Goal: Transaction & Acquisition: Subscribe to service/newsletter

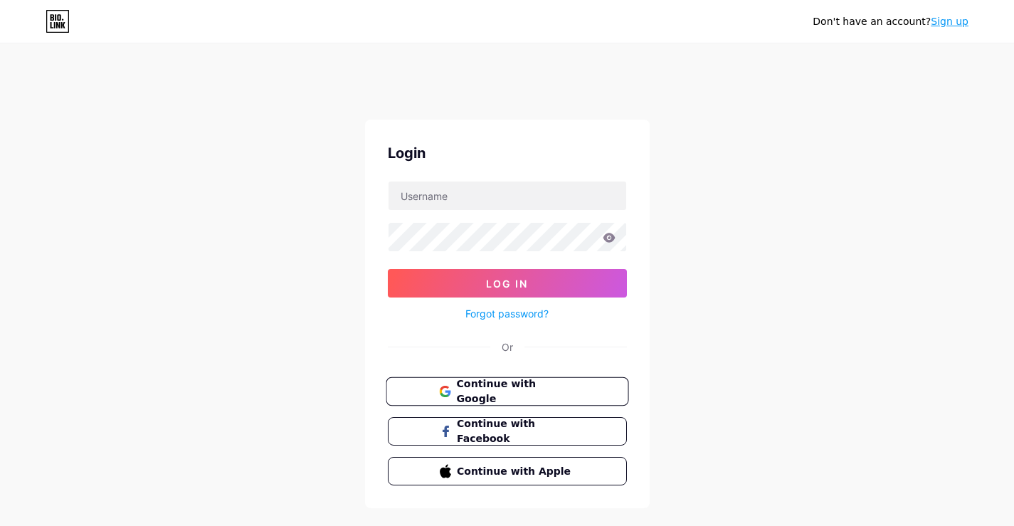
click at [545, 393] on span "Continue with Google" at bounding box center [515, 392] width 119 height 31
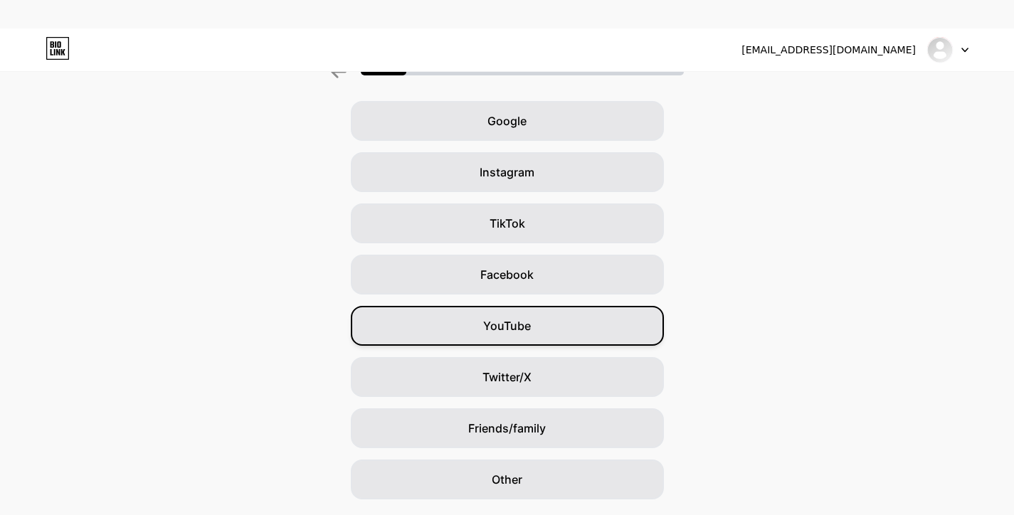
scroll to position [127, 0]
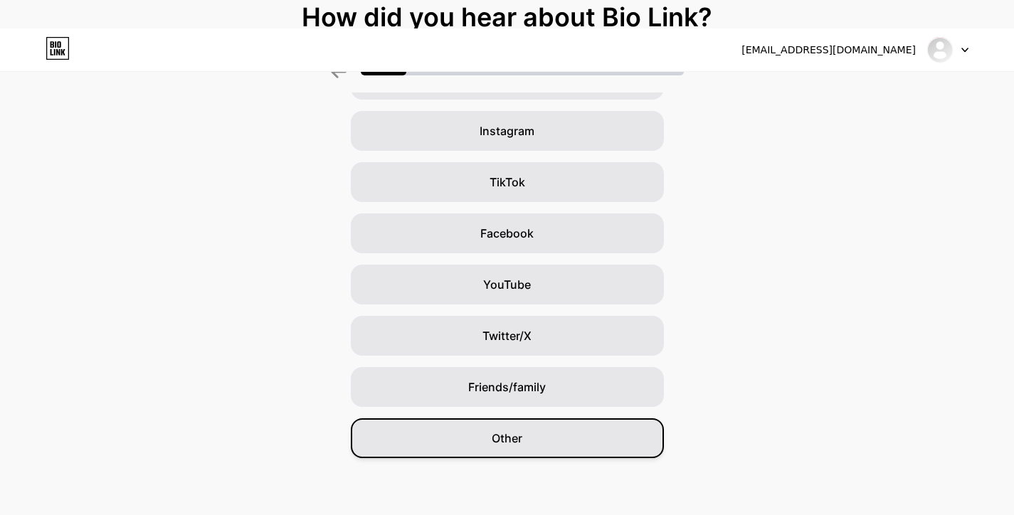
click at [575, 421] on div "Other" at bounding box center [507, 439] width 313 height 40
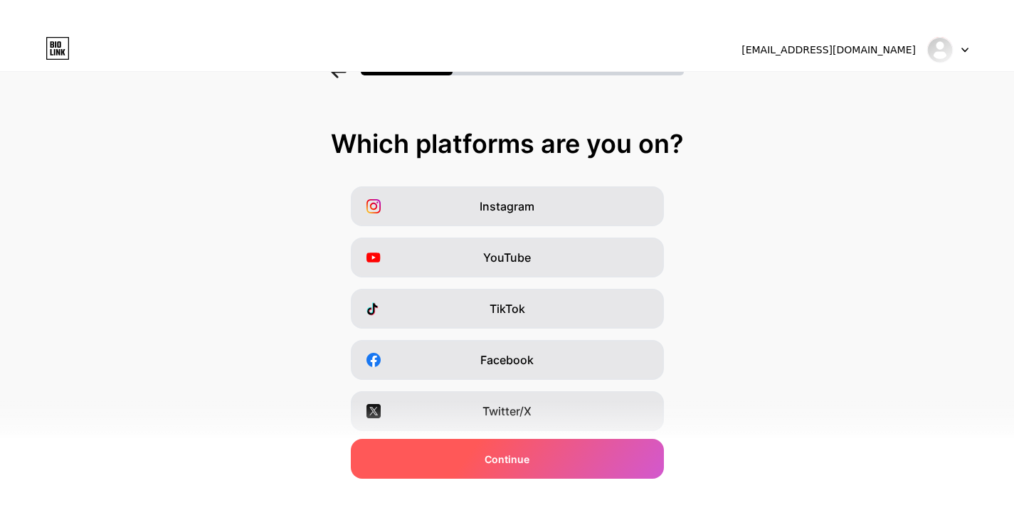
click at [584, 460] on div "Continue" at bounding box center [507, 459] width 313 height 40
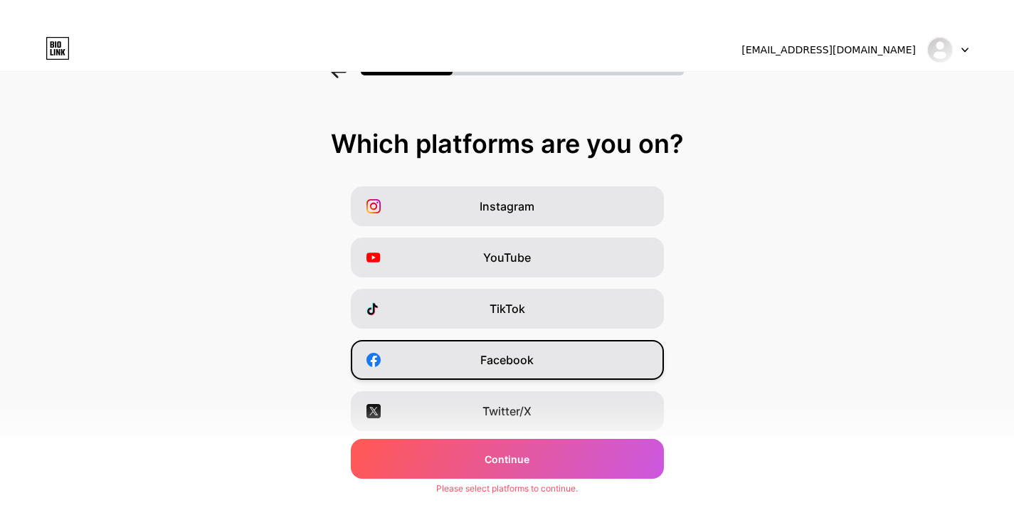
click at [569, 372] on div "Facebook" at bounding box center [507, 360] width 313 height 40
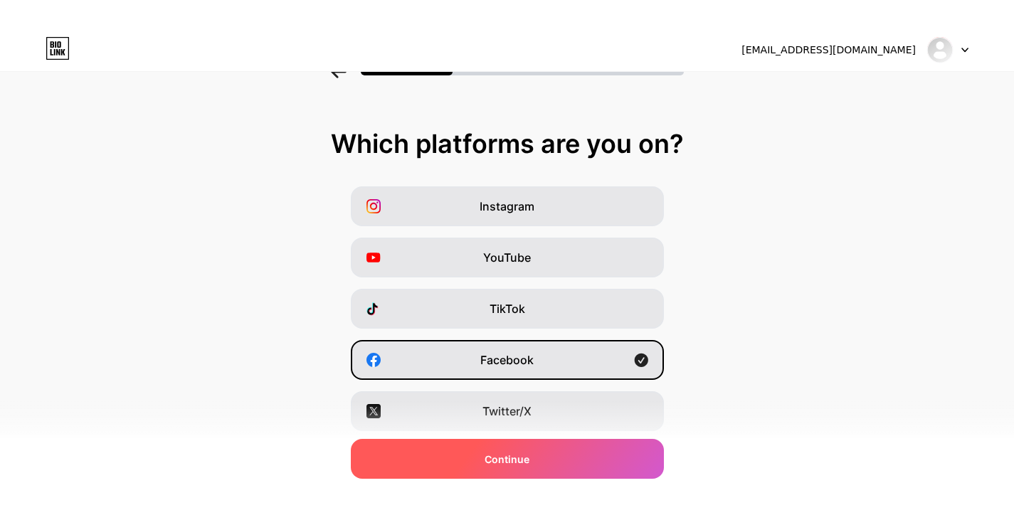
click at [569, 462] on div "Continue" at bounding box center [507, 459] width 313 height 40
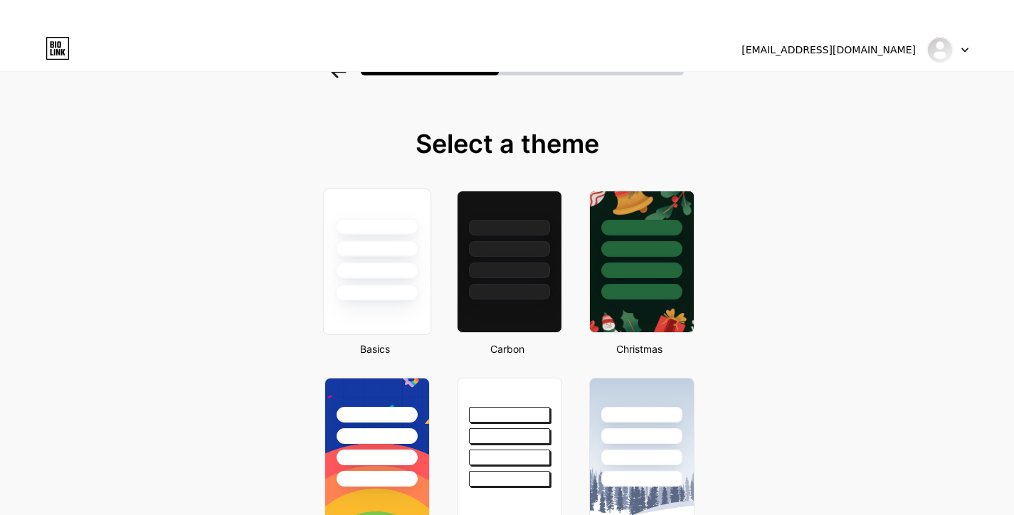
click at [390, 299] on div at bounding box center [376, 293] width 83 height 16
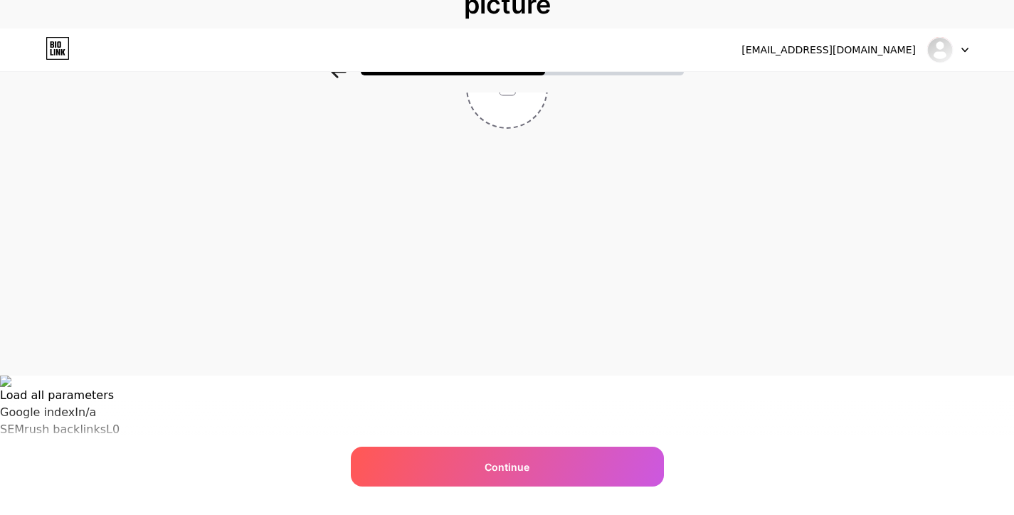
scroll to position [39, 0]
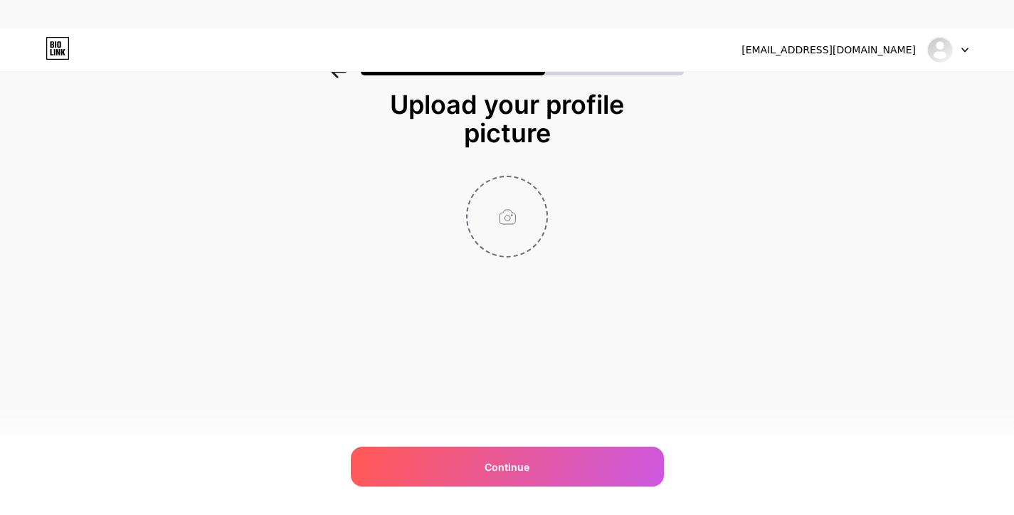
click at [507, 189] on input "file" at bounding box center [507, 216] width 79 height 79
type input "C:\fakepath\Untitleddesign.png"
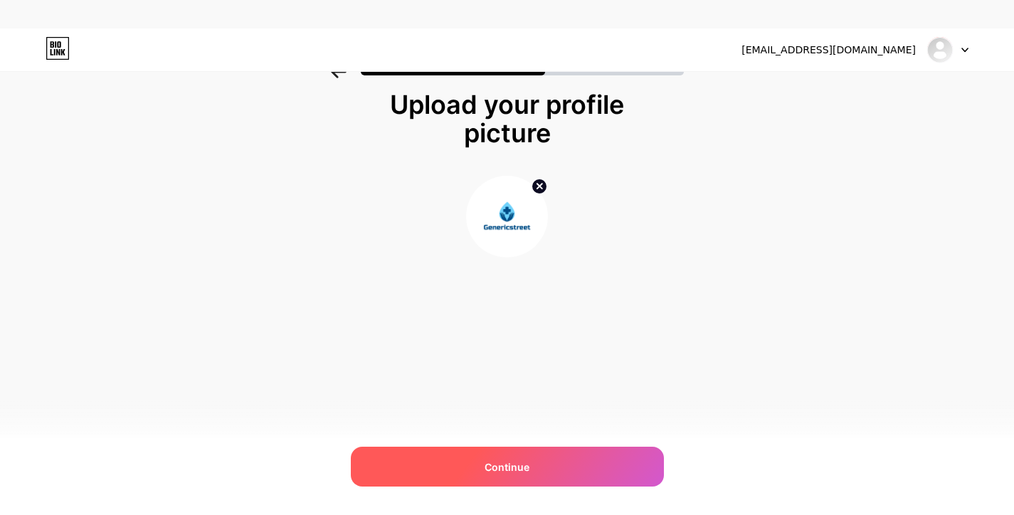
click at [564, 460] on div "Continue" at bounding box center [507, 467] width 313 height 40
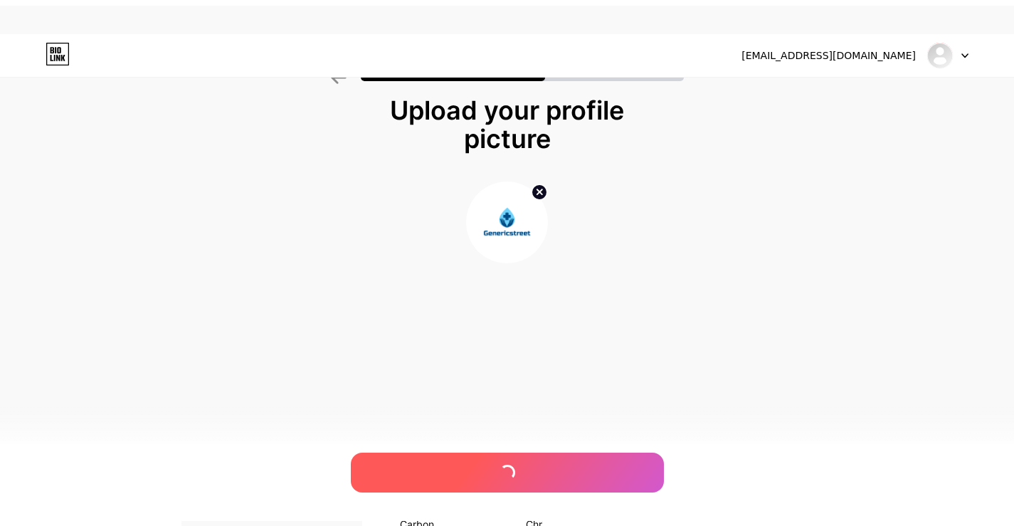
scroll to position [0, 0]
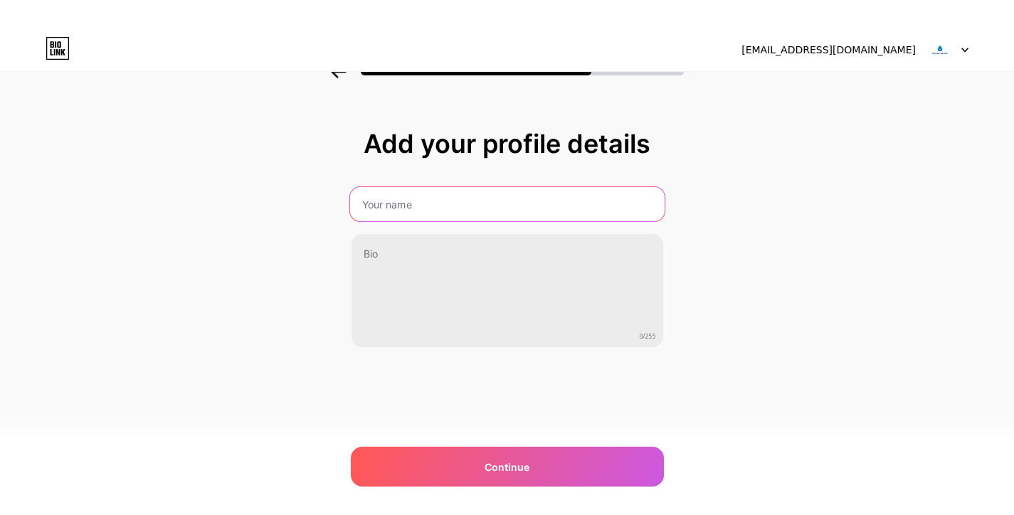
click at [473, 216] on input "text" at bounding box center [506, 204] width 315 height 34
click at [450, 201] on input "text" at bounding box center [506, 204] width 315 height 34
type input "Genericstreet"
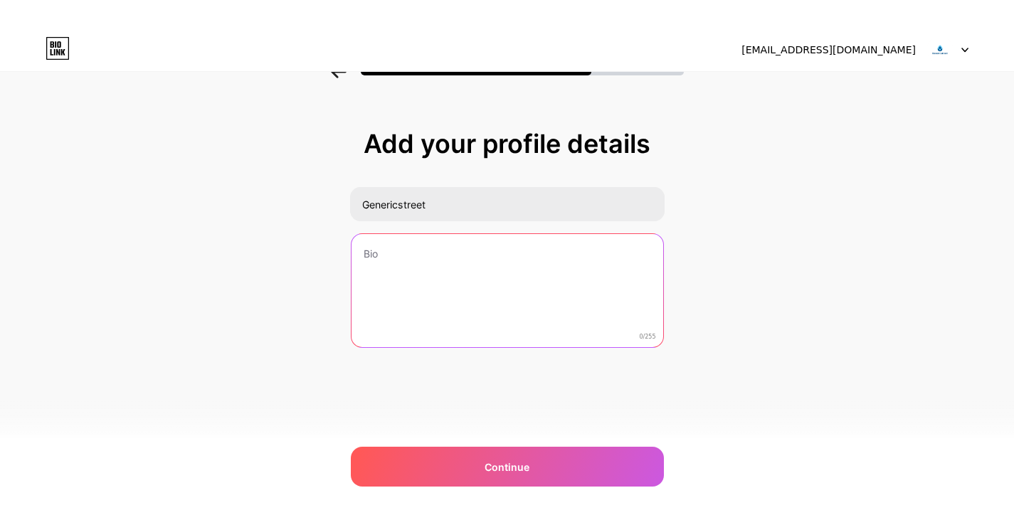
click at [446, 300] on textarea at bounding box center [508, 291] width 312 height 115
paste textarea "At Genericstreet , we are more than just a pharmacy. We are your dedicated part…"
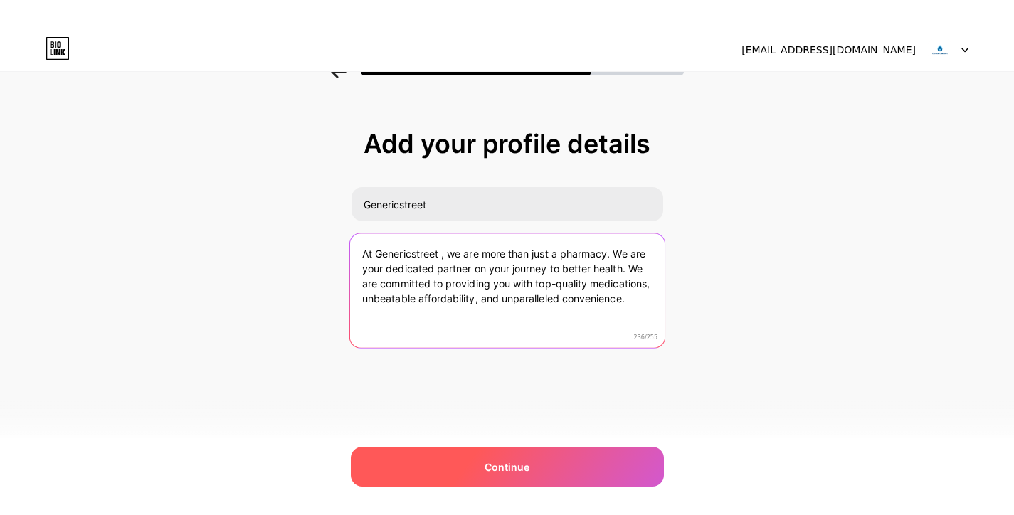
type textarea "At Genericstreet , we are more than just a pharmacy. We are your dedicated part…"
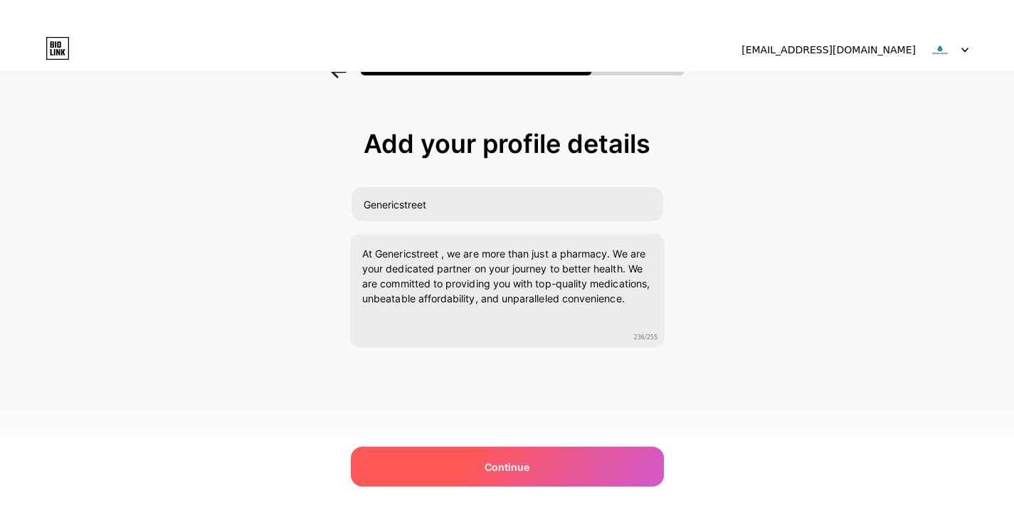
click at [642, 471] on div "Continue" at bounding box center [507, 467] width 313 height 40
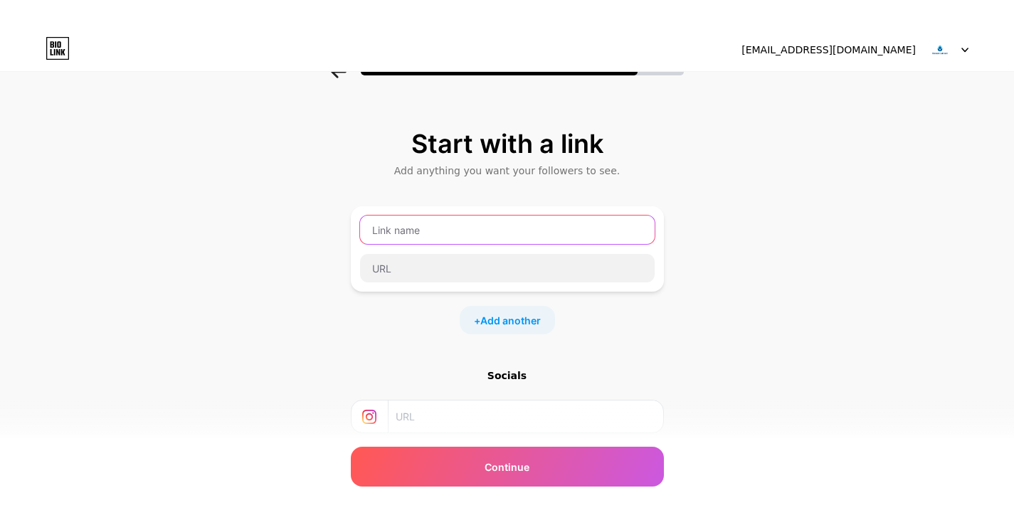
click at [525, 237] on input "text" at bounding box center [507, 230] width 295 height 28
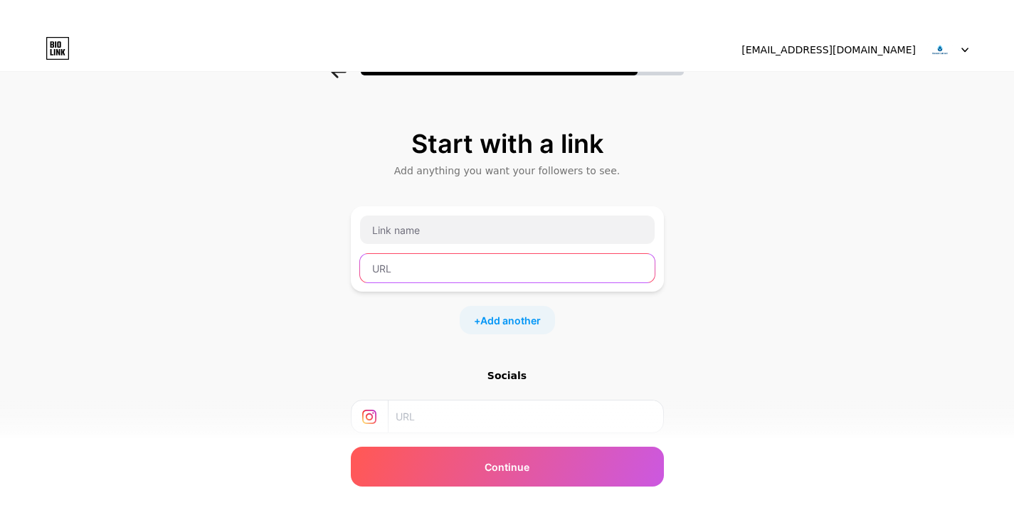
click at [460, 276] on input "text" at bounding box center [507, 268] width 295 height 28
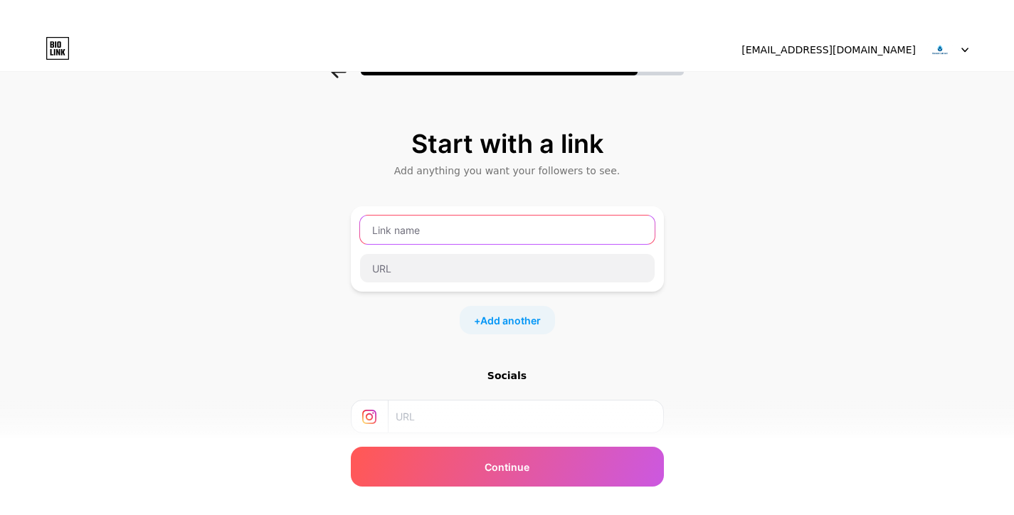
click at [458, 235] on input "text" at bounding box center [507, 230] width 295 height 28
click at [447, 238] on input "Websitre" at bounding box center [507, 230] width 295 height 28
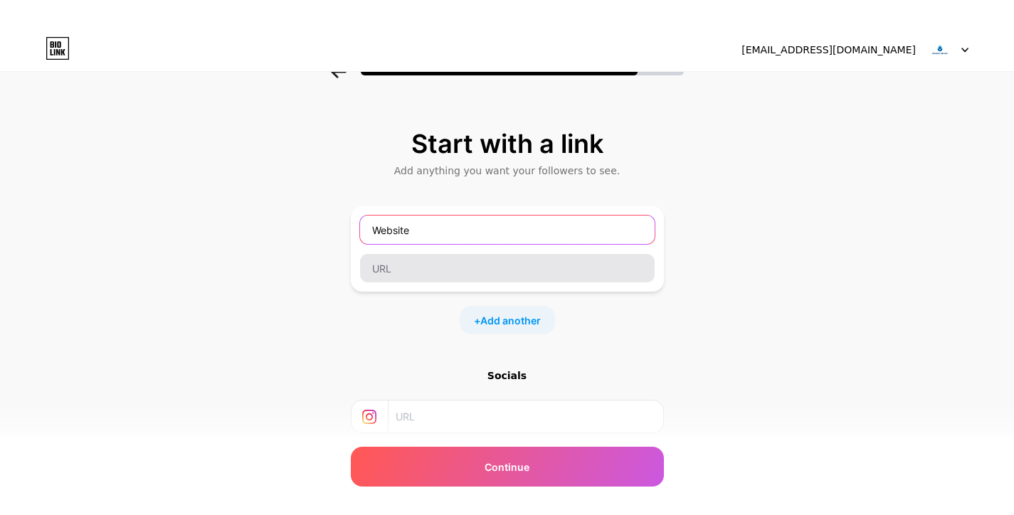
type input "Website"
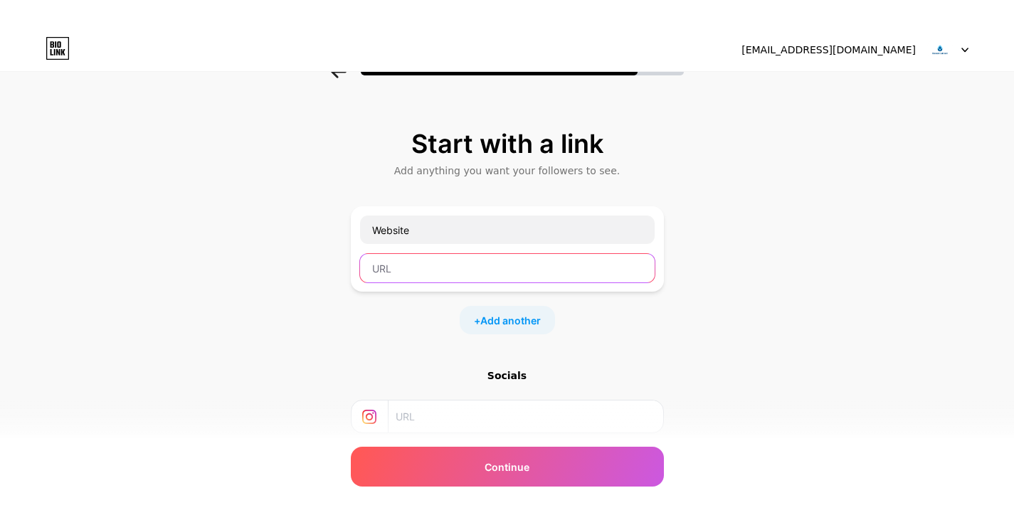
click at [411, 273] on input "text" at bounding box center [507, 268] width 295 height 28
paste input "https://genericstreet.com/"
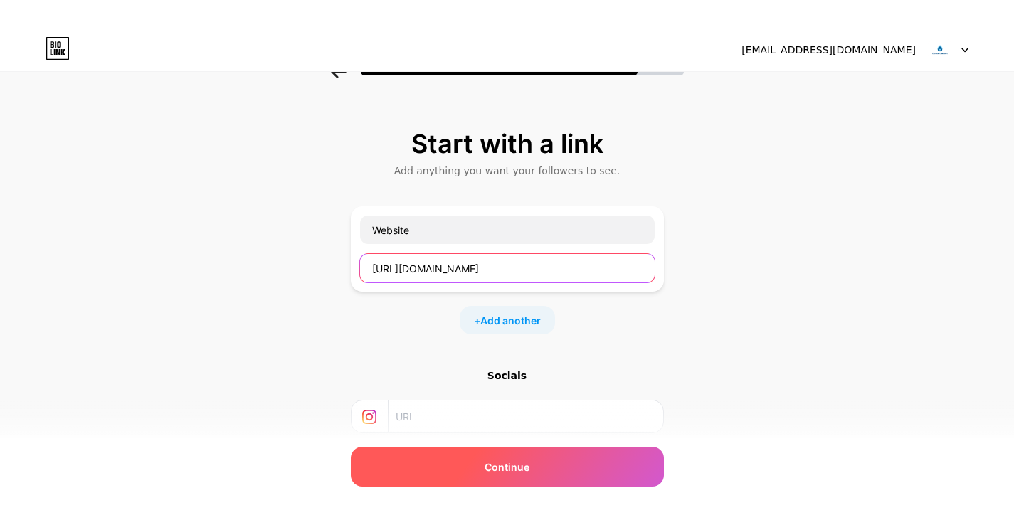
type input "https://genericstreet.com/"
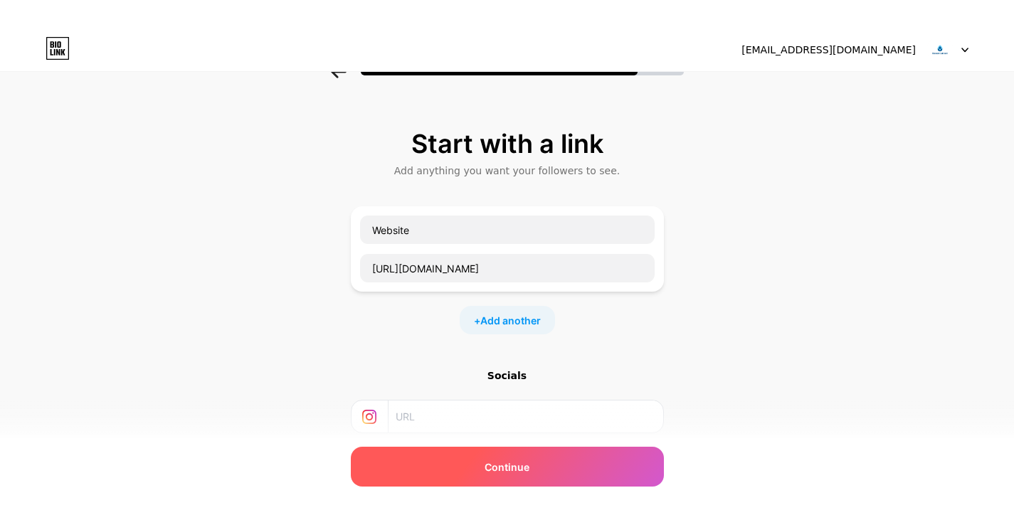
click at [516, 473] on span "Continue" at bounding box center [507, 467] width 45 height 15
click at [517, 473] on span "Continue" at bounding box center [507, 467] width 45 height 15
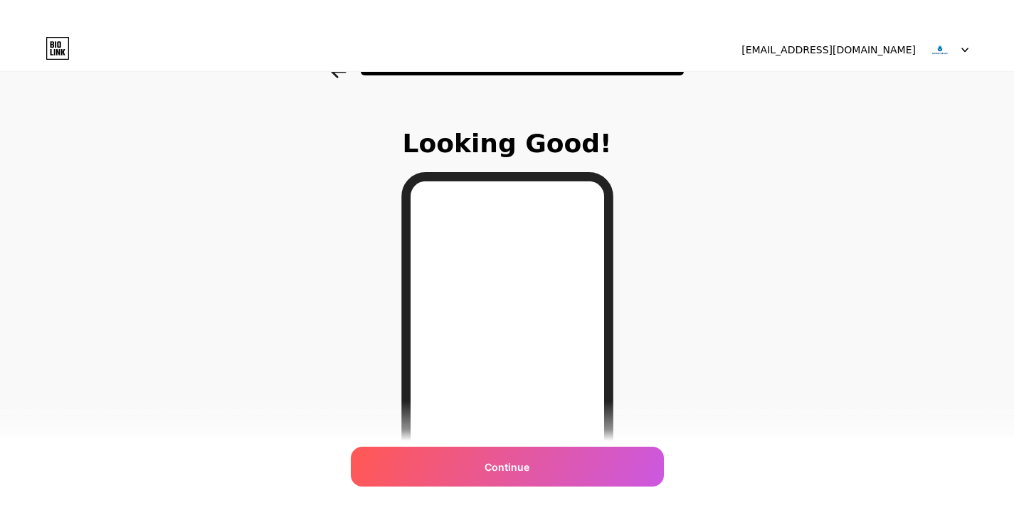
click at [517, 473] on span "Continue" at bounding box center [507, 467] width 45 height 15
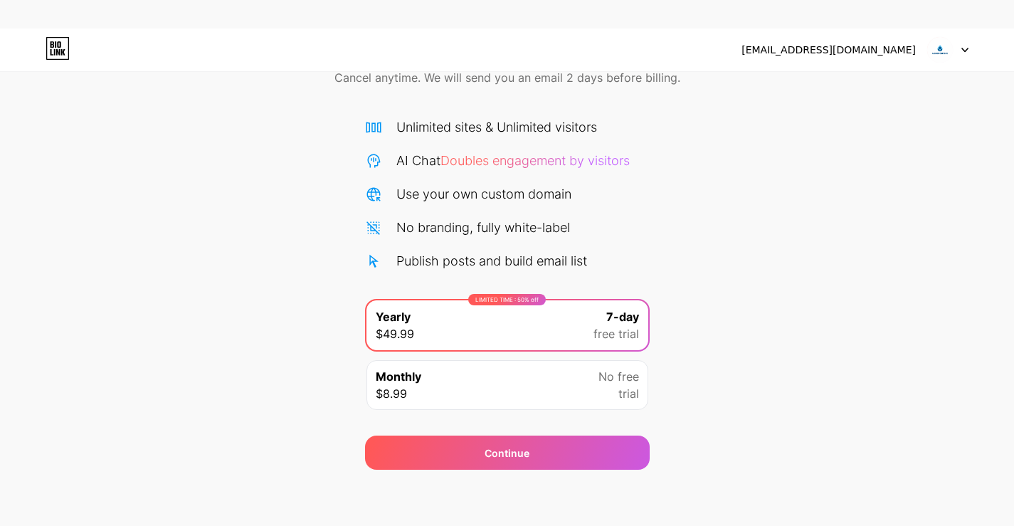
scroll to position [75, 0]
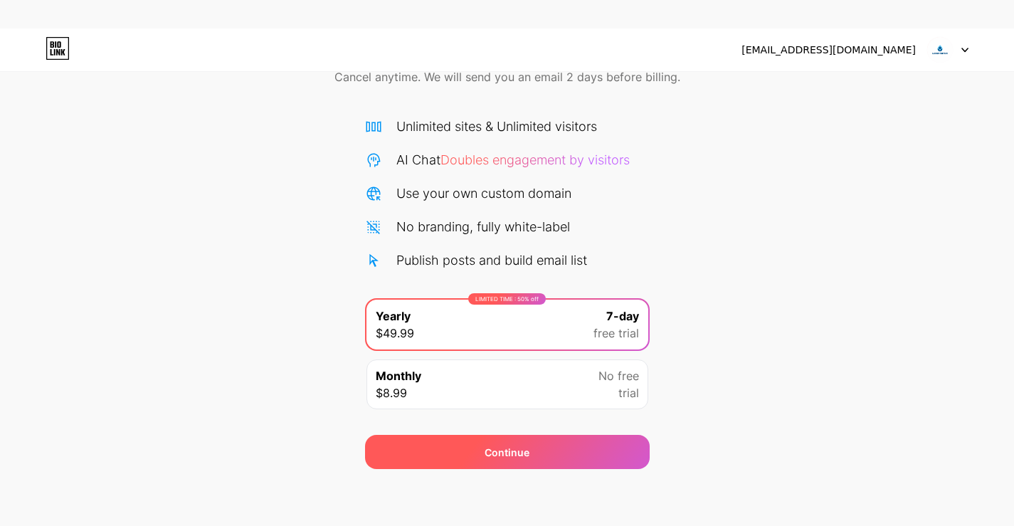
click at [543, 453] on div "Continue" at bounding box center [507, 452] width 285 height 34
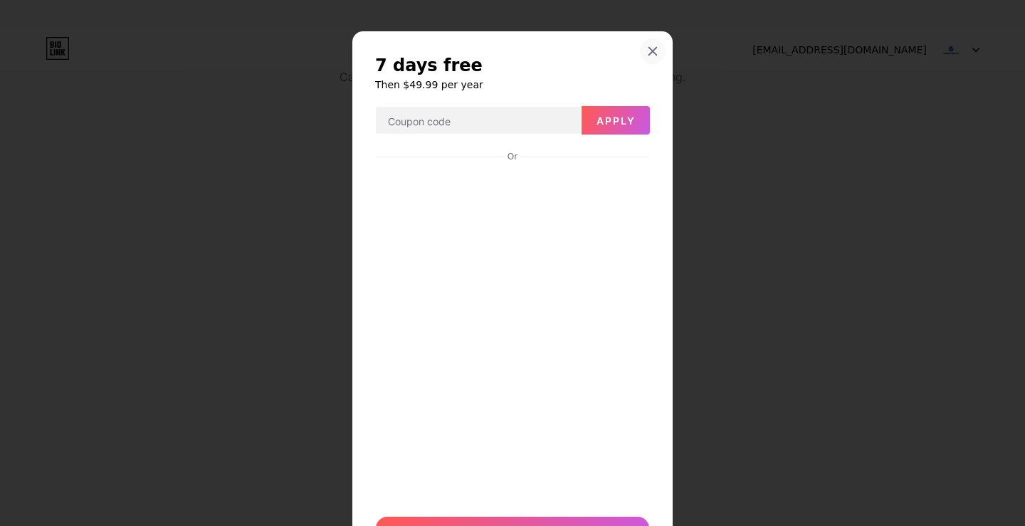
click at [640, 53] on div at bounding box center [653, 51] width 26 height 26
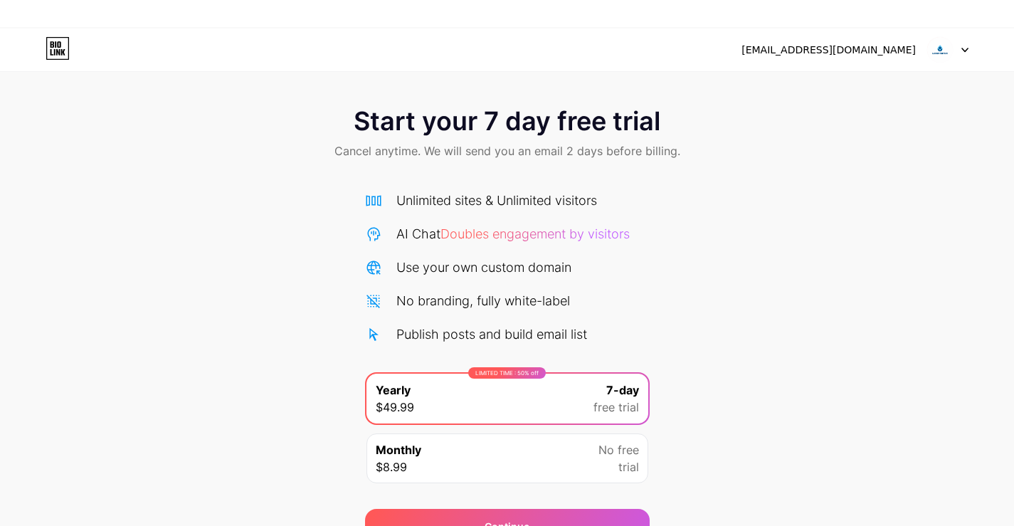
scroll to position [0, 0]
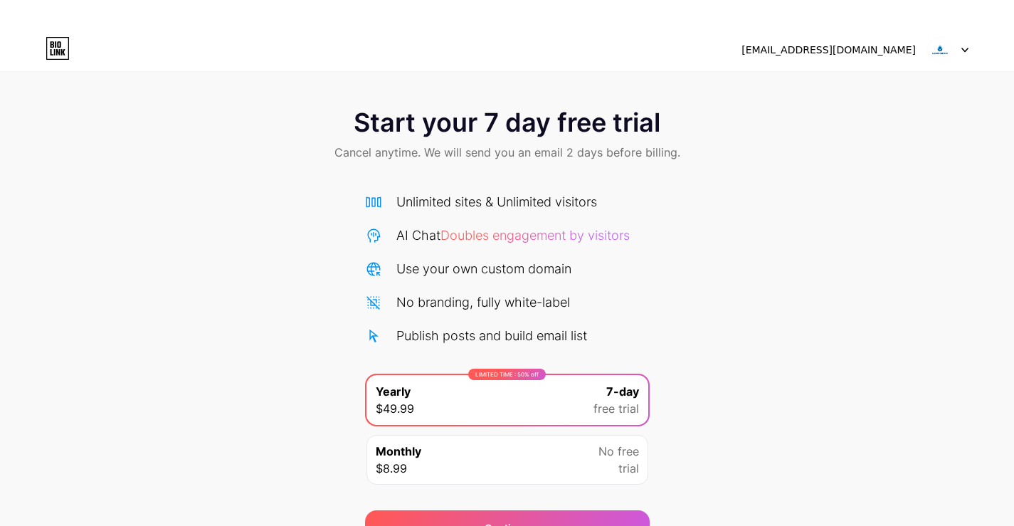
click at [522, 118] on span "Start your 7 day free trial" at bounding box center [507, 122] width 307 height 28
click at [591, 140] on div "Start your 7 day free trial Cancel anytime. We will send you an email 2 days be…" at bounding box center [507, 136] width 1014 height 84
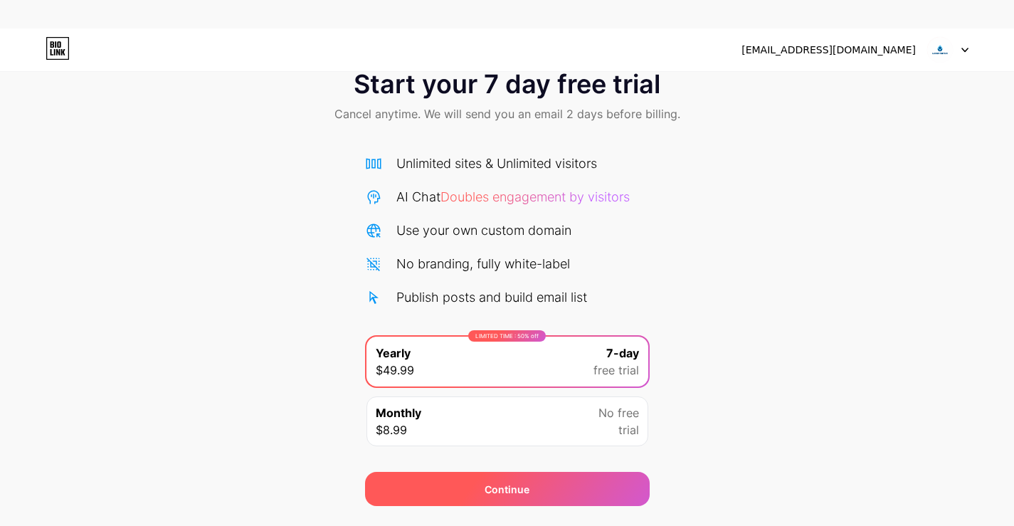
scroll to position [75, 0]
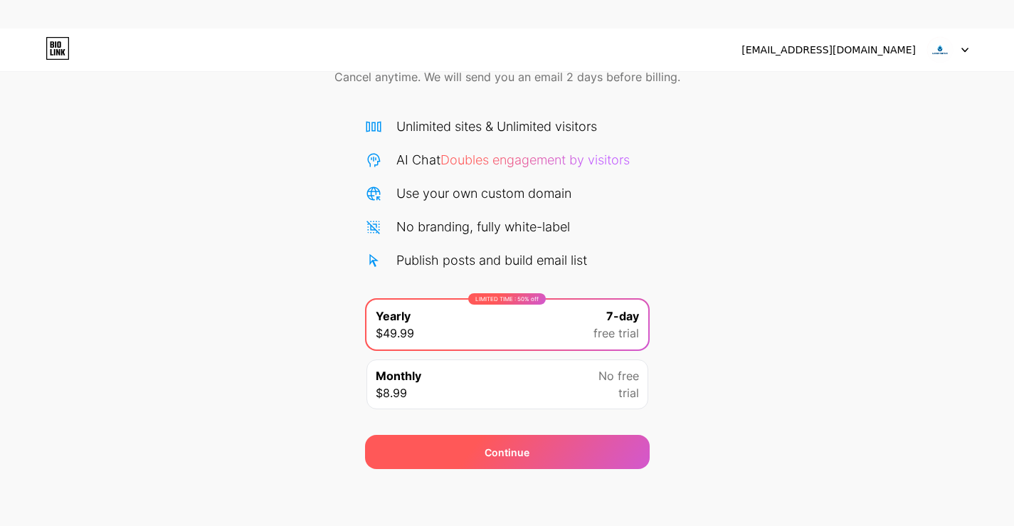
click at [554, 457] on div "Continue" at bounding box center [507, 452] width 285 height 34
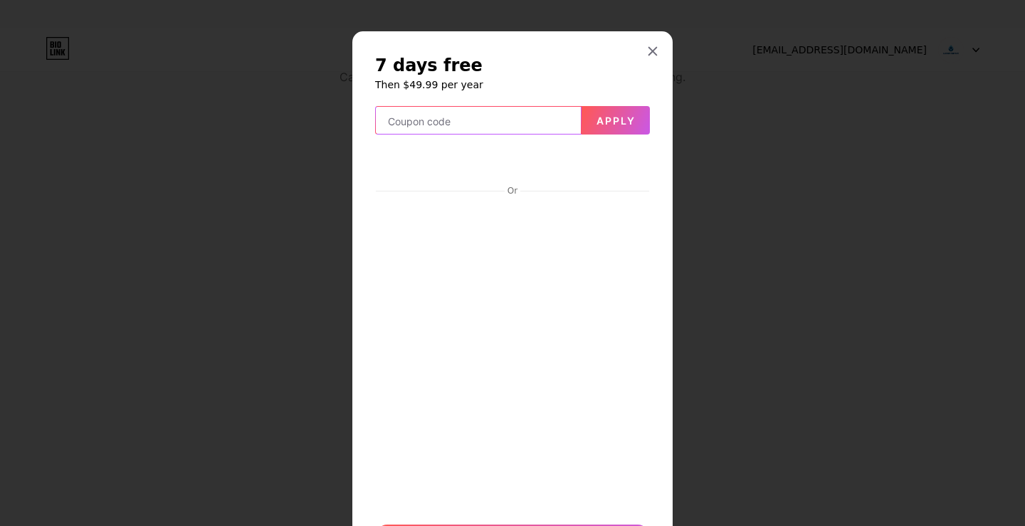
click at [523, 123] on input "text" at bounding box center [478, 121] width 205 height 28
click at [612, 117] on span "Apply" at bounding box center [615, 121] width 39 height 12
click at [647, 53] on icon at bounding box center [652, 51] width 11 height 11
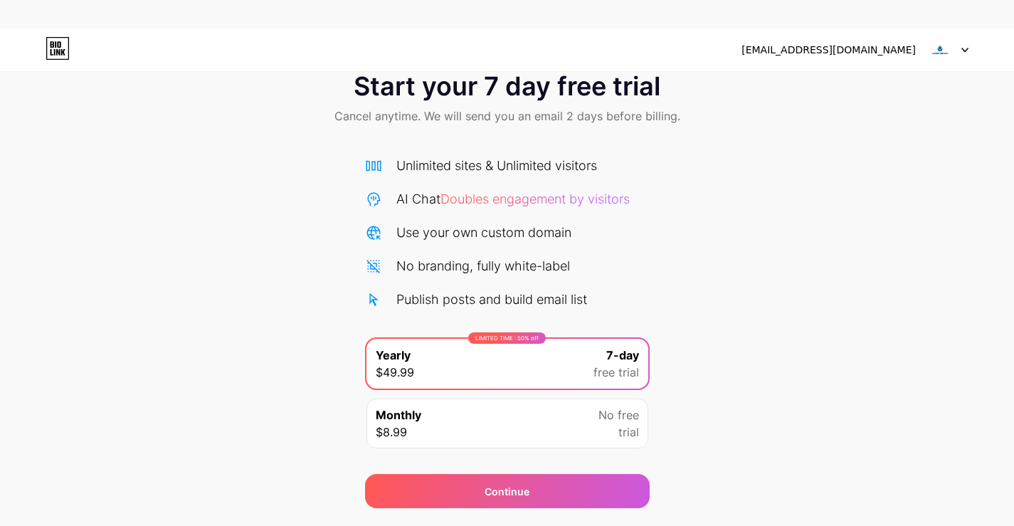
scroll to position [0, 0]
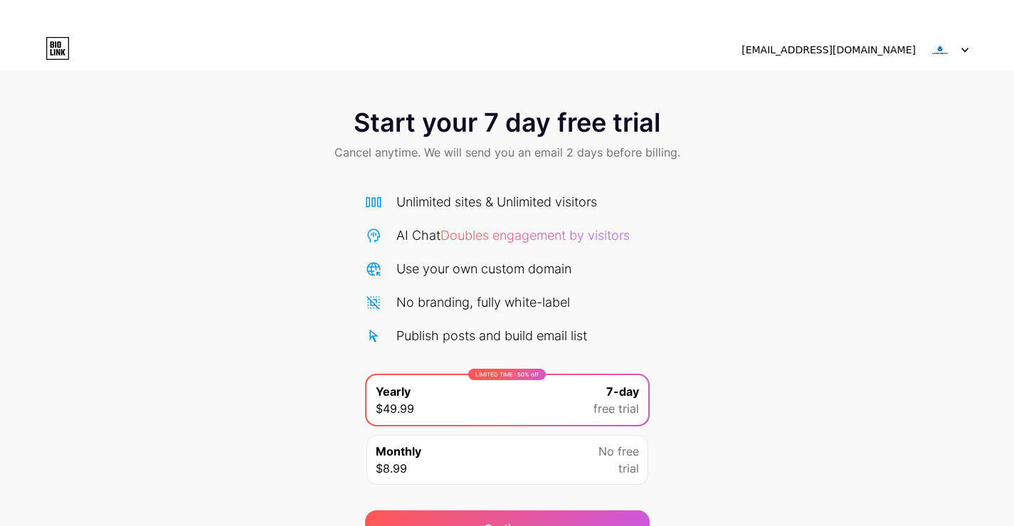
click at [831, 61] on div "genericstreetus@gmail.com" at bounding box center [855, 50] width 227 height 26
drag, startPoint x: 840, startPoint y: 48, endPoint x: 894, endPoint y: 58, distance: 55.0
click at [842, 48] on div "genericstreetus@gmail.com" at bounding box center [829, 50] width 174 height 15
click at [962, 51] on icon at bounding box center [965, 50] width 7 height 5
click at [52, 38] on icon at bounding box center [58, 48] width 24 height 23
